Goal: Information Seeking & Learning: Find specific fact

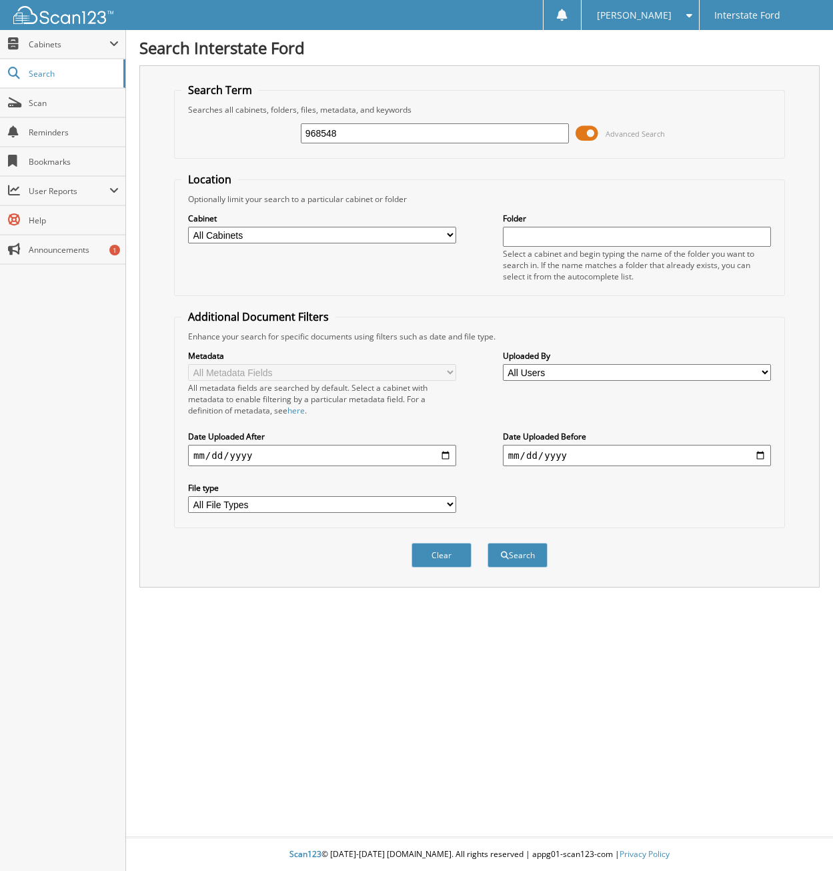
type input "968548"
click at [487, 543] on button "Search" at bounding box center [517, 555] width 60 height 25
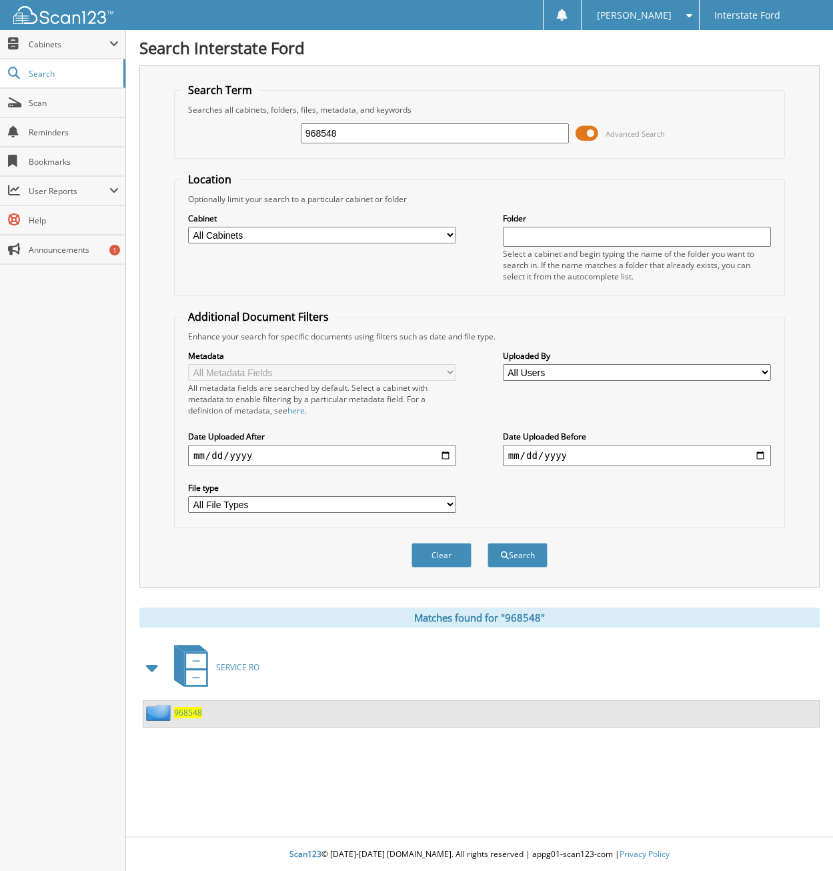
click at [189, 718] on span "968548" at bounding box center [188, 712] width 28 height 11
